Goal: Information Seeking & Learning: Find specific fact

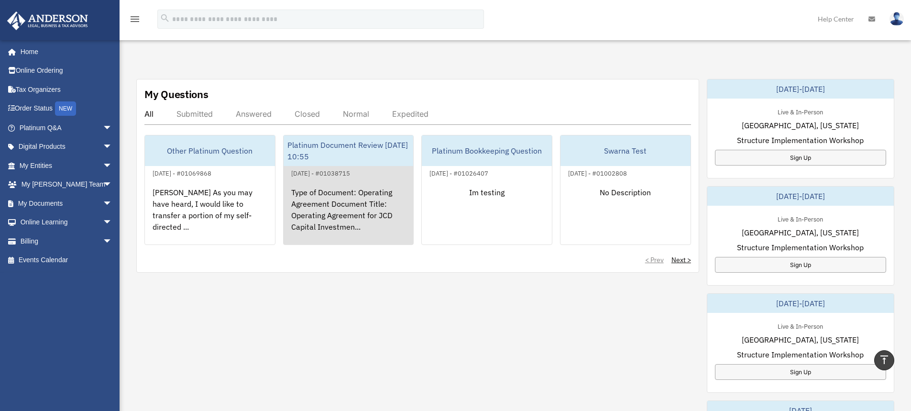
scroll to position [239, 0]
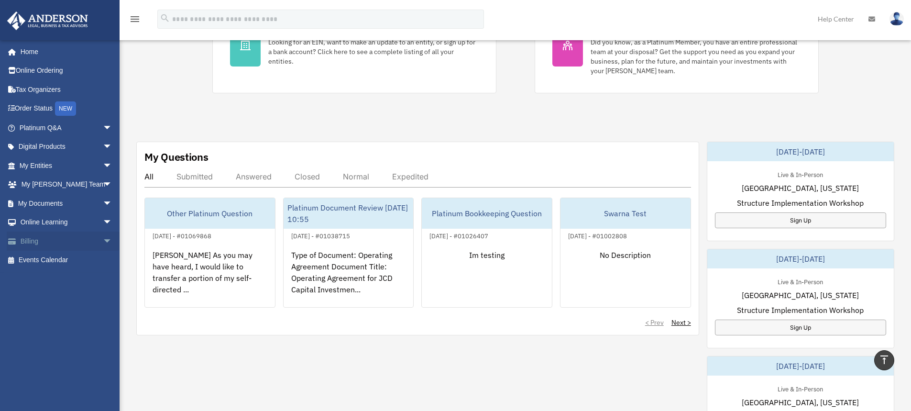
click at [103, 237] on span "arrow_drop_down" at bounding box center [112, 241] width 19 height 20
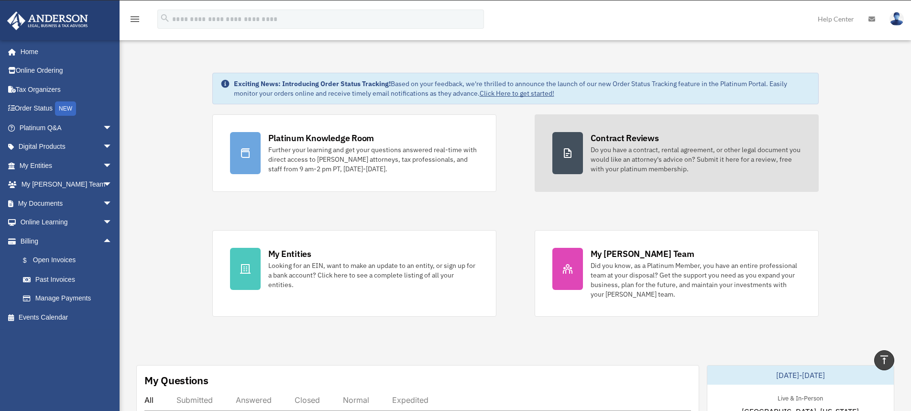
scroll to position [0, 0]
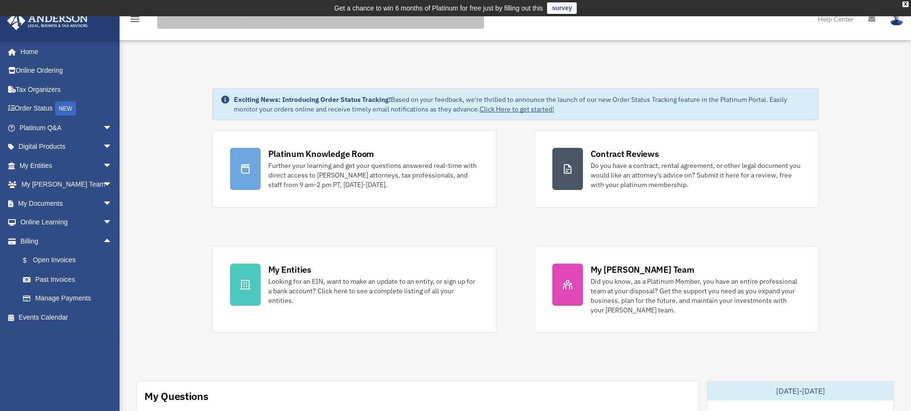
click at [335, 21] on input "search" at bounding box center [320, 19] width 327 height 19
type input "******"
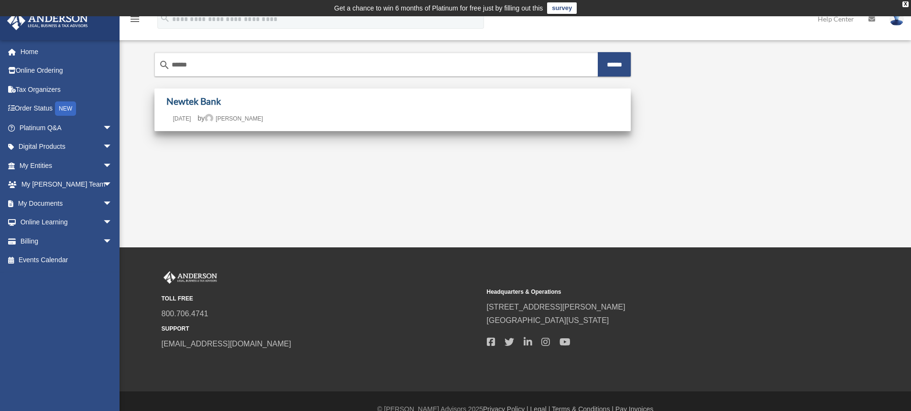
click at [176, 101] on link "Newtek Bank" at bounding box center [193, 101] width 55 height 11
